Goal: Task Accomplishment & Management: Complete application form

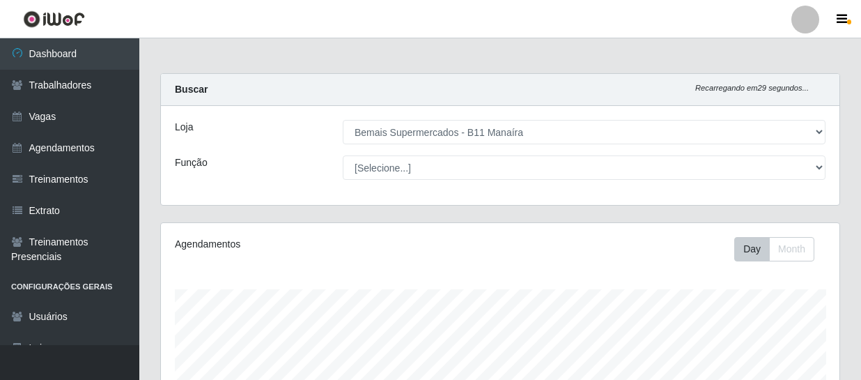
select select "409"
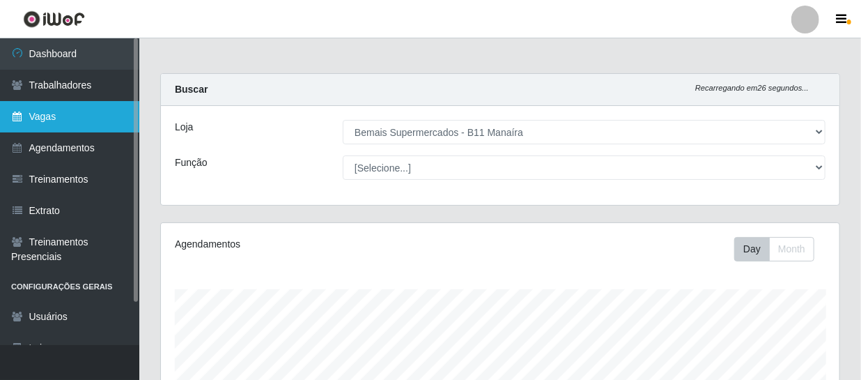
click at [43, 111] on link "Vagas" at bounding box center [69, 116] width 139 height 31
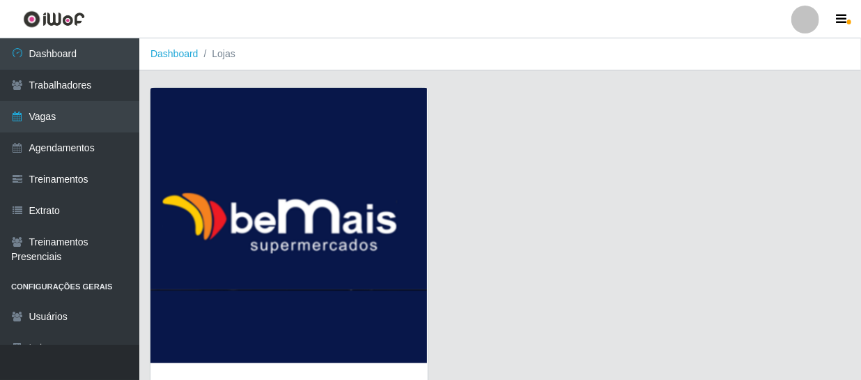
click at [299, 188] on img at bounding box center [288, 225] width 277 height 275
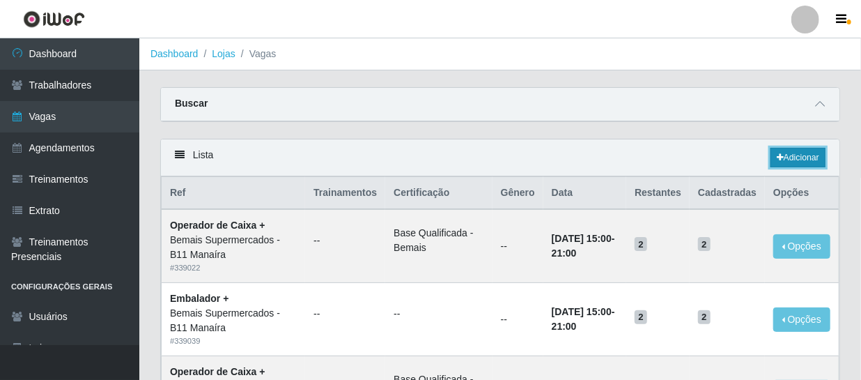
click at [784, 158] on link "Adicionar" at bounding box center [797, 157] width 55 height 19
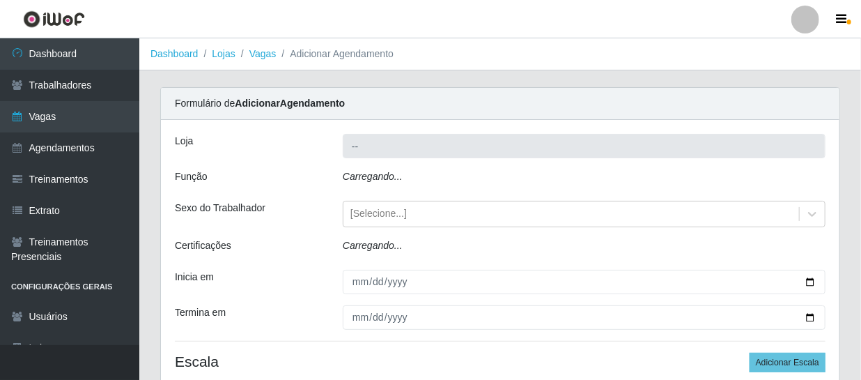
type input "Bemais Supermercados - B11 Manaíra"
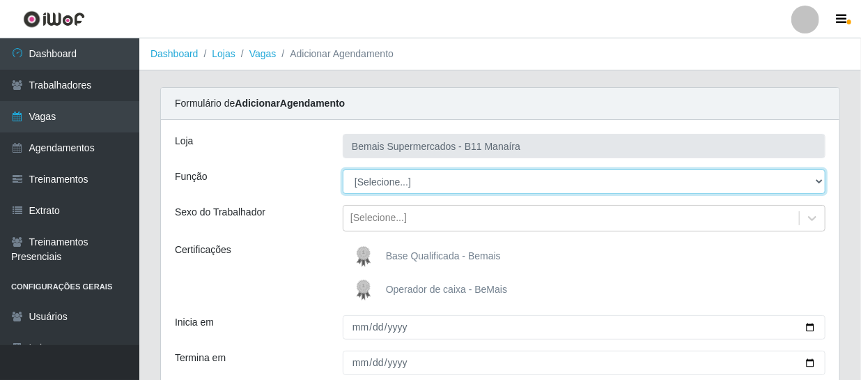
click at [405, 187] on select "[Selecione...] ASG ASG + ASG ++ Auxiliar de Estacionamento Auxiliar de Estacion…" at bounding box center [584, 181] width 483 height 24
select select "73"
click at [343, 169] on select "[Selecione...] ASG ASG + ASG ++ Auxiliar de Estacionamento Auxiliar de Estacion…" at bounding box center [584, 181] width 483 height 24
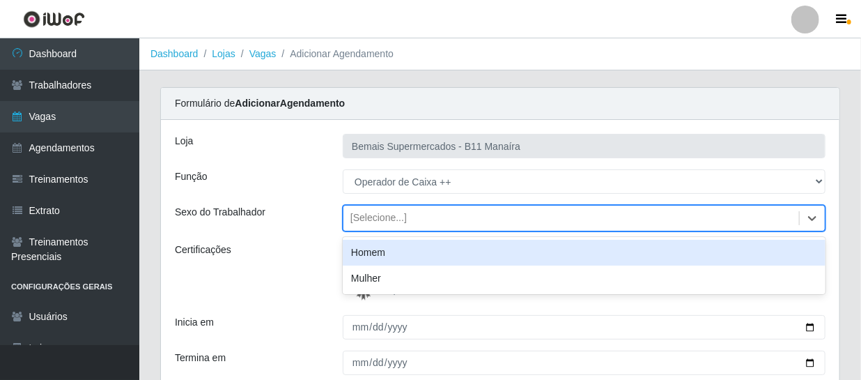
click at [382, 216] on div "[Selecione...]" at bounding box center [378, 218] width 56 height 15
click at [258, 279] on div "Certificações" at bounding box center [248, 272] width 168 height 61
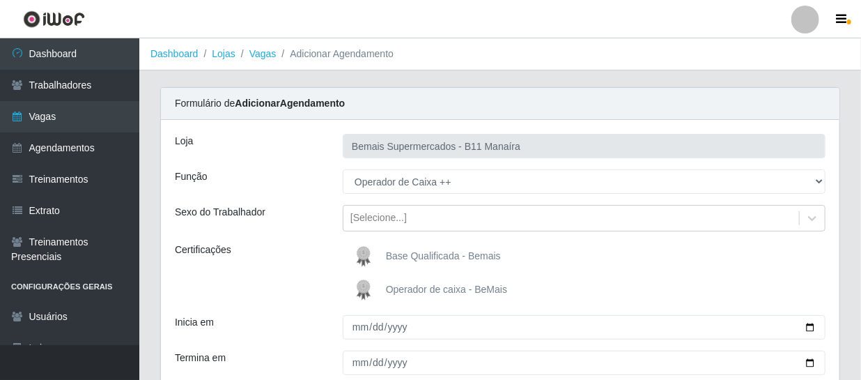
click at [407, 283] on span "Operador de caixa - BeMais" at bounding box center [446, 288] width 121 height 11
click at [0, 0] on input "Operador de caixa - BeMais" at bounding box center [0, 0] width 0 height 0
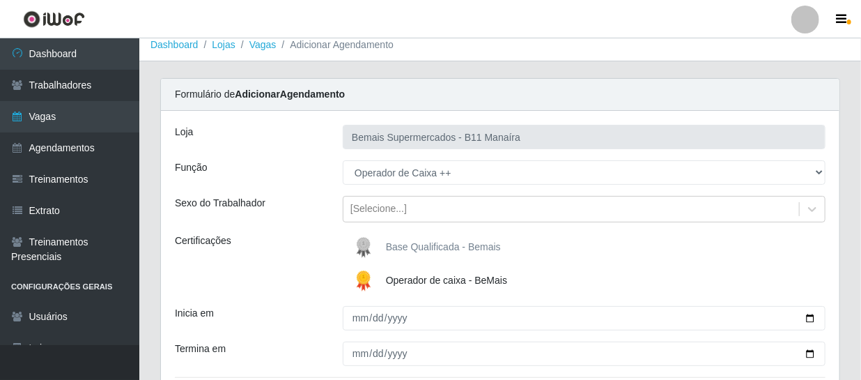
scroll to position [166, 0]
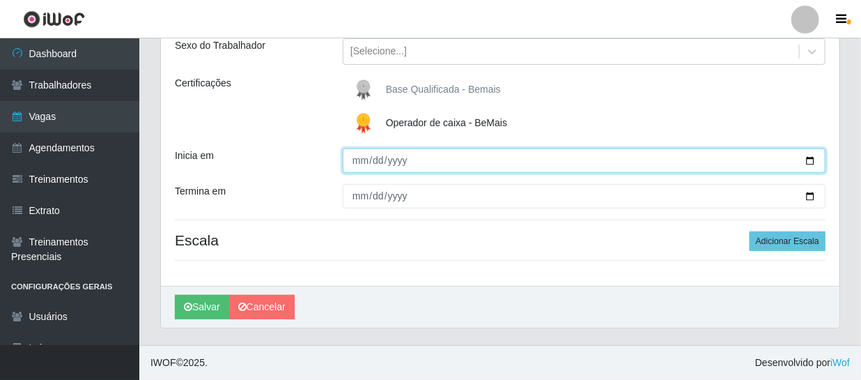
click at [361, 160] on input "Inicia em" at bounding box center [584, 160] width 483 height 24
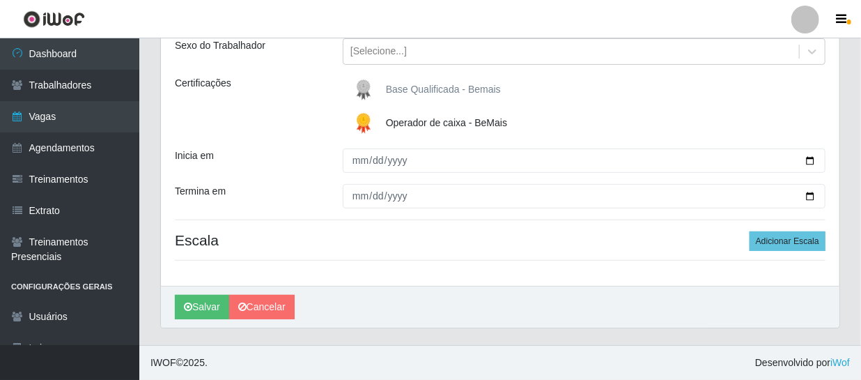
click at [368, 118] on img at bounding box center [366, 123] width 33 height 28
click at [0, 0] on input "Operador de caixa - BeMais" at bounding box center [0, 0] width 0 height 0
click at [366, 88] on img at bounding box center [366, 90] width 33 height 28
click at [0, 0] on input "Base Qualificada - Bemais" at bounding box center [0, 0] width 0 height 0
click at [376, 93] on img at bounding box center [366, 90] width 33 height 28
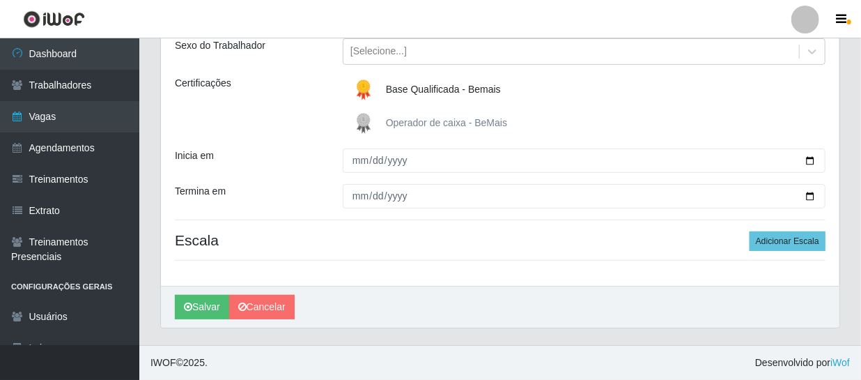
click at [0, 0] on input "Base Qualificada - Bemais" at bounding box center [0, 0] width 0 height 0
click at [368, 121] on img at bounding box center [366, 123] width 33 height 28
click at [0, 0] on input "Operador de caixa - BeMais" at bounding box center [0, 0] width 0 height 0
click at [368, 118] on img at bounding box center [366, 123] width 33 height 28
click at [0, 0] on input "Operador de caixa - BeMais" at bounding box center [0, 0] width 0 height 0
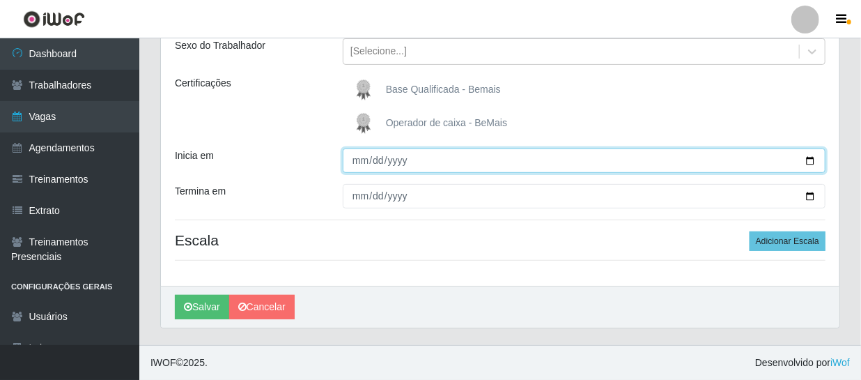
click at [359, 163] on input "Inicia em" at bounding box center [584, 160] width 483 height 24
type input "[DATE]"
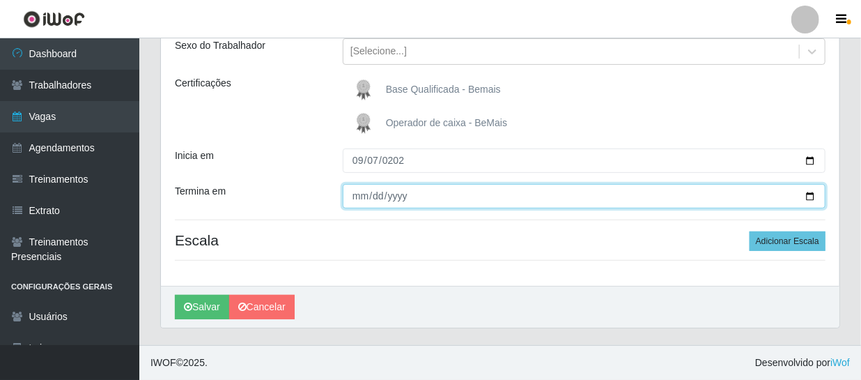
click at [354, 206] on input "Termina em" at bounding box center [584, 196] width 483 height 24
type input "[DATE]"
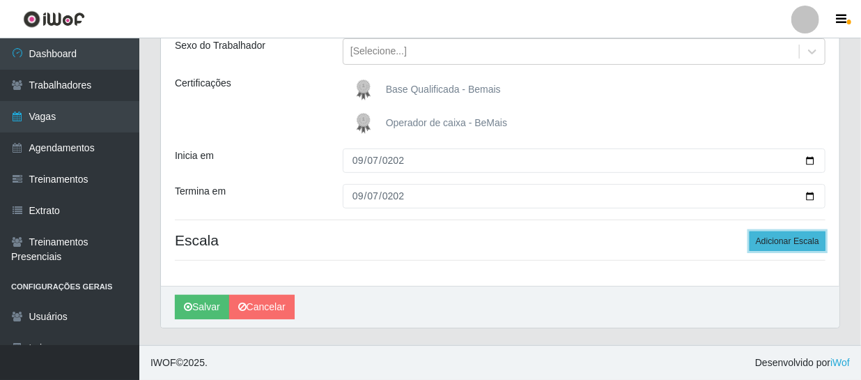
click at [777, 238] on button "Adicionar Escala" at bounding box center [787, 240] width 76 height 19
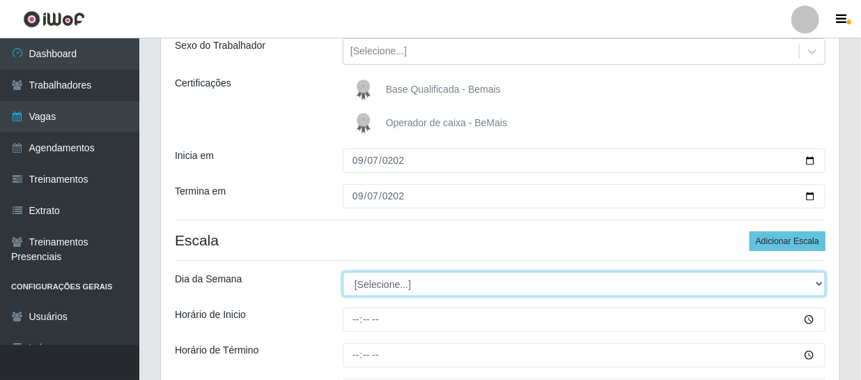
click at [400, 282] on select "[Selecione...] Segunda Terça Quarta Quinta Sexta Sábado Domingo" at bounding box center [584, 284] width 483 height 24
select select "0"
click at [343, 272] on select "[Selecione...] Segunda Terça Quarta Quinta Sexta Sábado Domingo" at bounding box center [584, 284] width 483 height 24
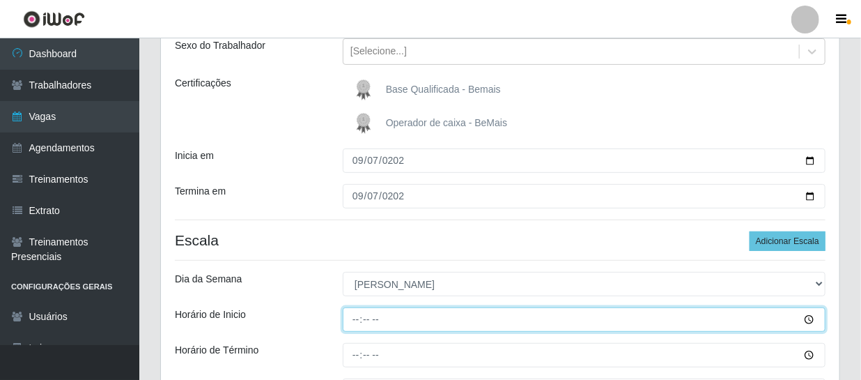
click at [354, 318] on input "Horário de Inicio" at bounding box center [584, 319] width 483 height 24
type input "14:00"
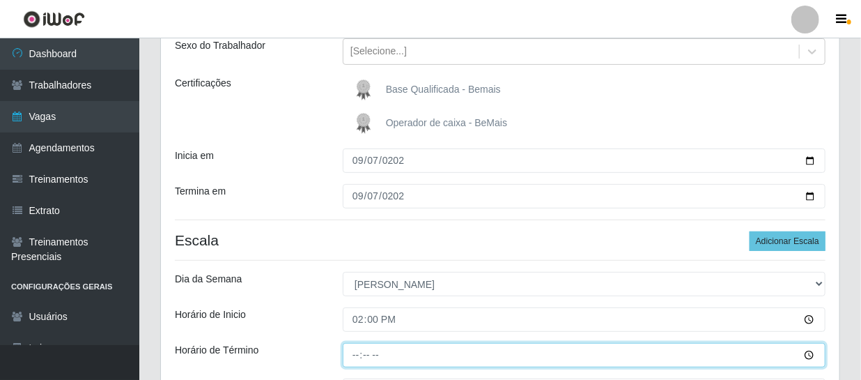
click at [360, 352] on input "Horário de Término" at bounding box center [584, 355] width 483 height 24
type input "20:00"
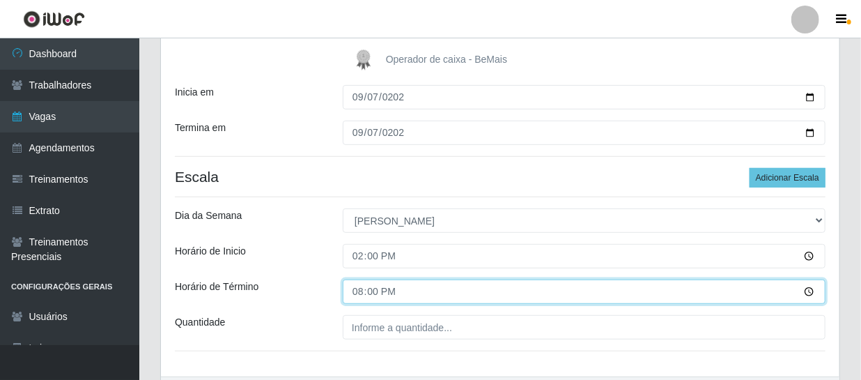
scroll to position [320, 0]
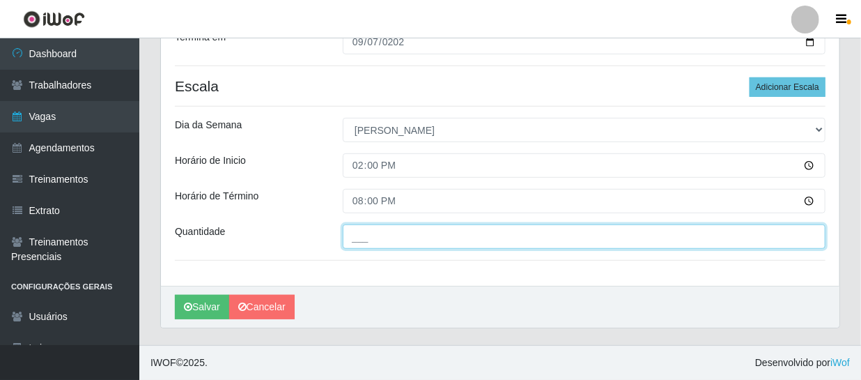
click at [381, 236] on input "___" at bounding box center [584, 236] width 483 height 24
type input "1__"
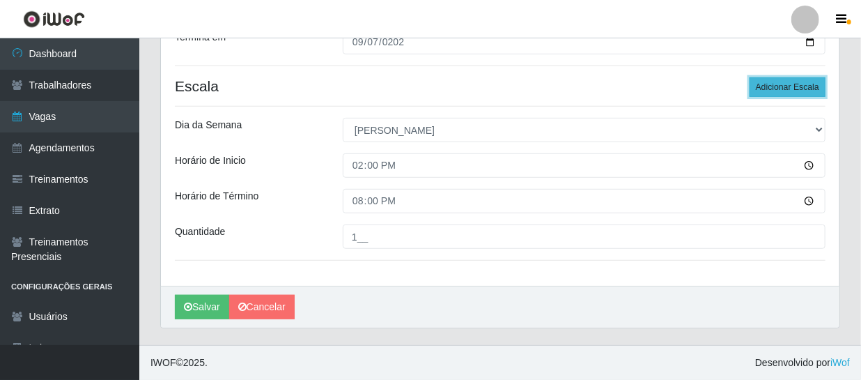
click at [779, 88] on button "Adicionar Escala" at bounding box center [787, 86] width 76 height 19
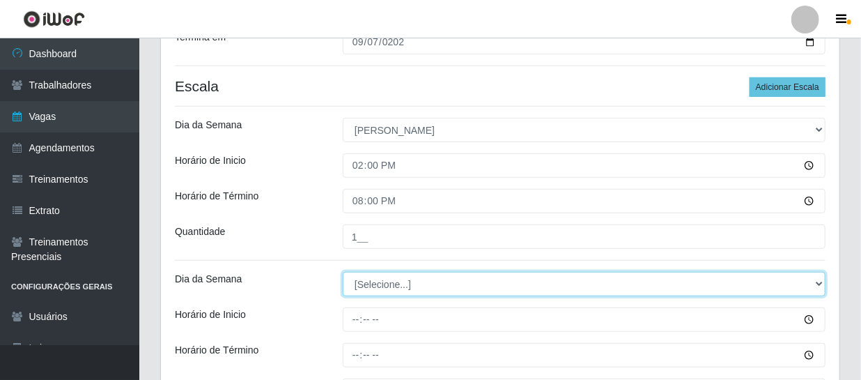
click at [408, 287] on select "[Selecione...] Segunda Terça Quarta Quinta Sexta Sábado Domingo" at bounding box center [584, 284] width 483 height 24
select select "0"
click at [343, 272] on select "[Selecione...] Segunda Terça Quarta Quinta Sexta Sábado Domingo" at bounding box center [584, 284] width 483 height 24
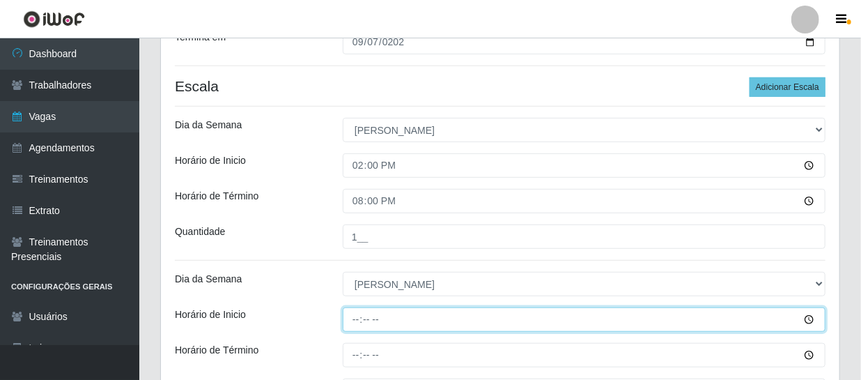
click at [354, 315] on input "Horário de Inicio" at bounding box center [584, 319] width 483 height 24
type input "15:00"
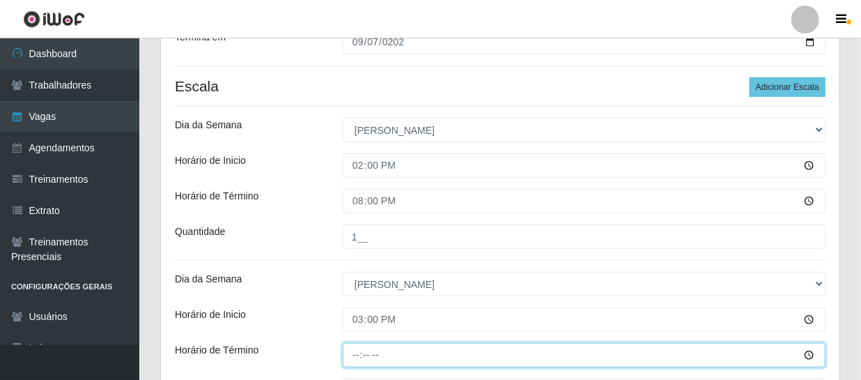
click at [357, 359] on input "Horário de Término" at bounding box center [584, 355] width 483 height 24
type input "21:00"
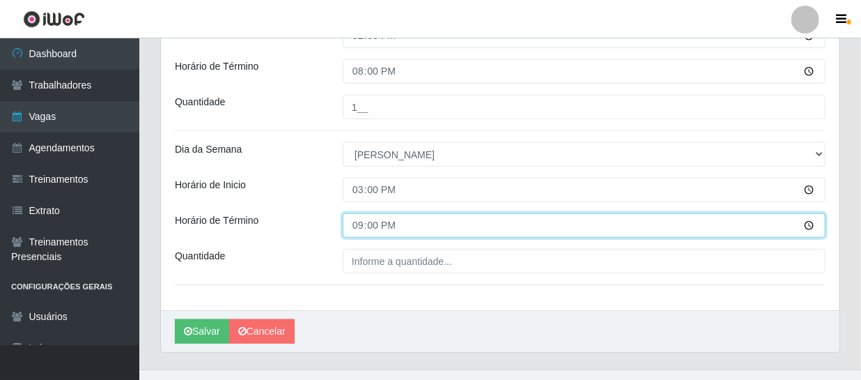
scroll to position [474, 0]
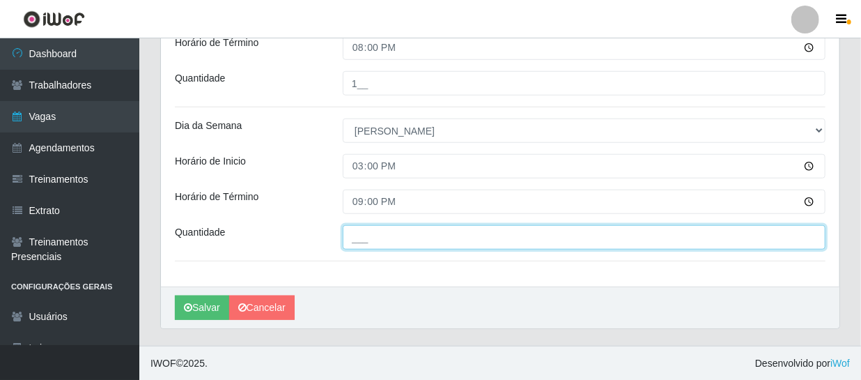
click at [419, 235] on input "___" at bounding box center [584, 237] width 483 height 24
type input "1__"
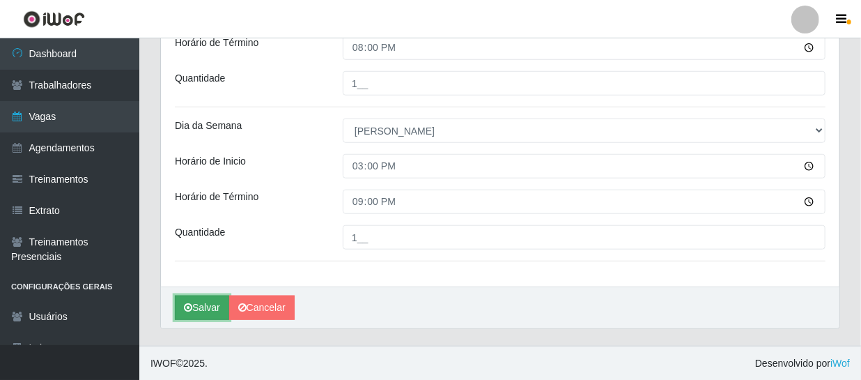
click at [195, 308] on button "Salvar" at bounding box center [202, 307] width 54 height 24
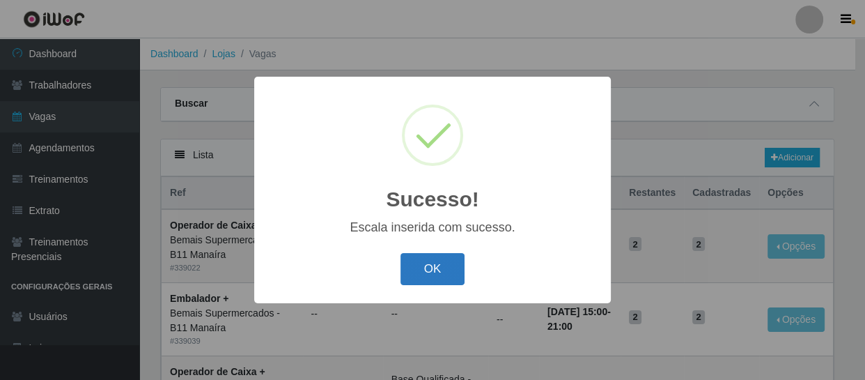
click at [439, 271] on button "OK" at bounding box center [432, 269] width 65 height 33
